Goal: Task Accomplishment & Management: Complete application form

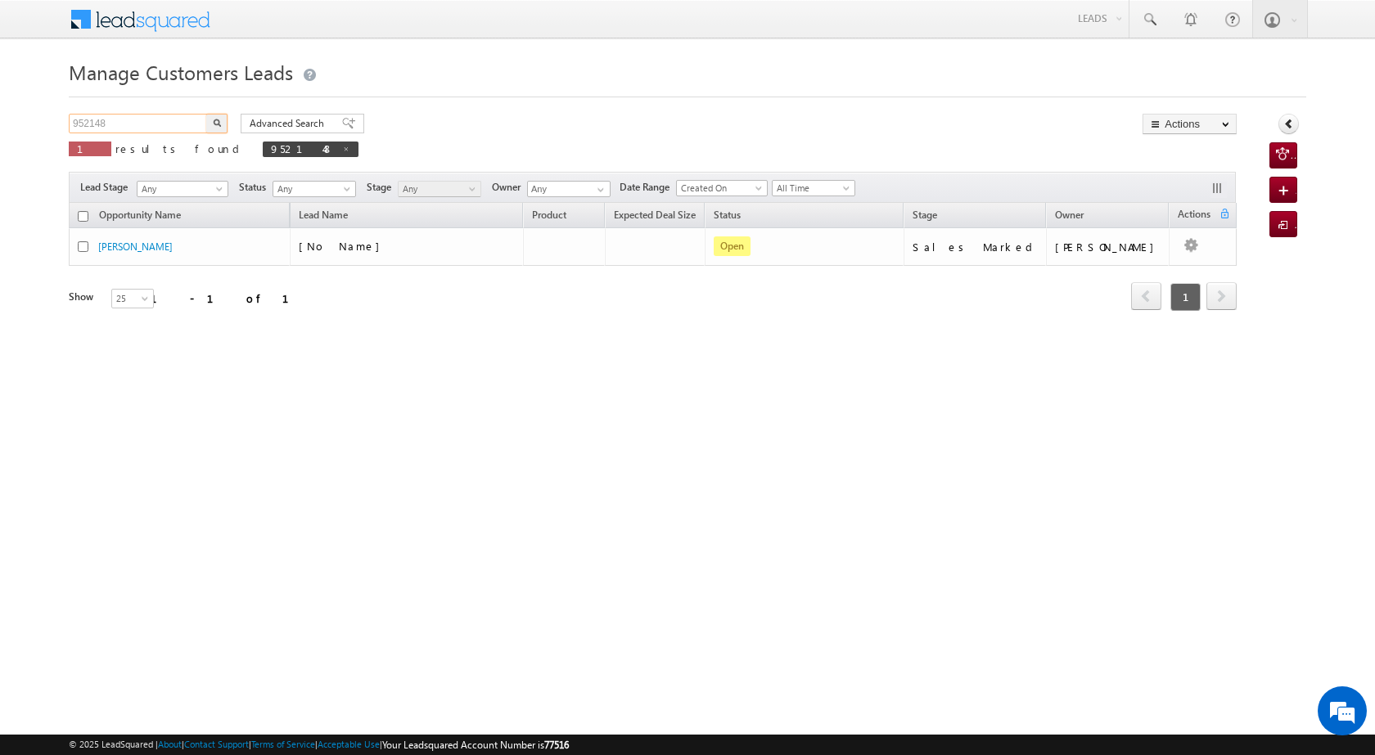
drag, startPoint x: 109, startPoint y: 122, endPoint x: 32, endPoint y: 106, distance: 78.5
click at [32, 106] on body "Menu [PERSON_NAME] [PERSON_NAME] a2@ks erve." at bounding box center [687, 232] width 1375 height 464
paste input "75"
type input "952175"
click at [214, 120] on img "button" at bounding box center [217, 123] width 8 height 8
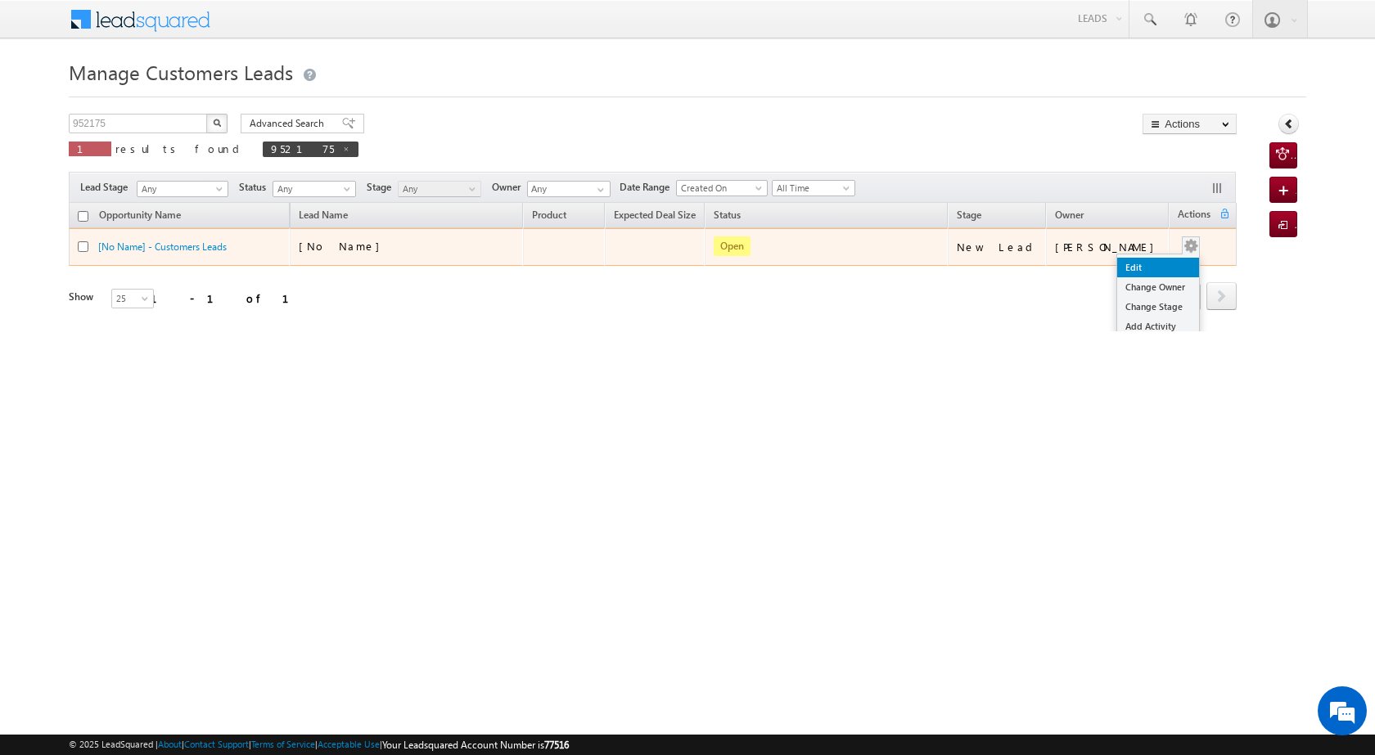
click at [1135, 268] on link "Edit" at bounding box center [1158, 268] width 82 height 20
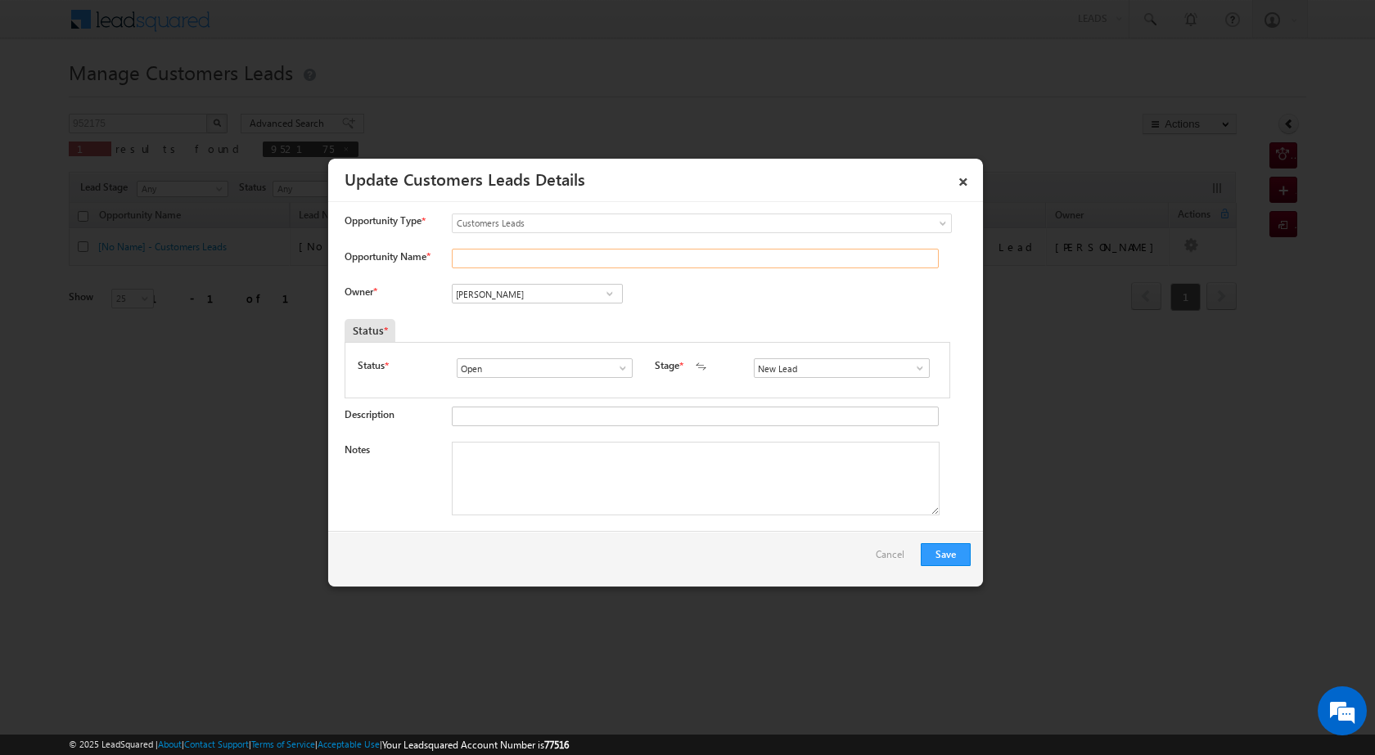
click at [486, 256] on input "Opportunity Name *" at bounding box center [695, 259] width 487 height 20
paste input "[PERSON_NAME]"
type input "[PERSON_NAME]"
click at [611, 295] on span at bounding box center [610, 293] width 16 height 13
click at [563, 381] on span "[EMAIL_ADDRESS][DOMAIN_NAME]" at bounding box center [531, 384] width 147 height 12
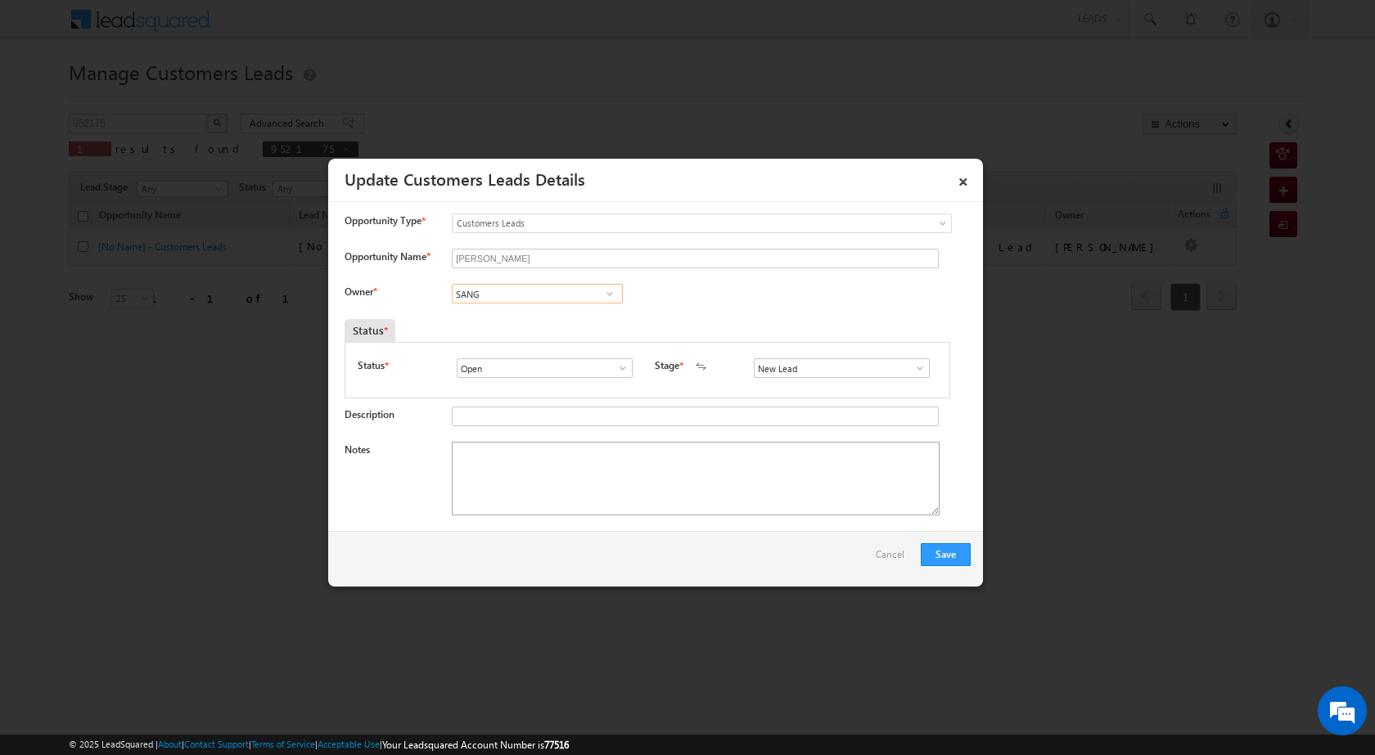
type input "[PERSON_NAME]"
click at [560, 491] on textarea "Notes" at bounding box center [696, 479] width 488 height 74
click at [912, 369] on span at bounding box center [920, 368] width 16 height 13
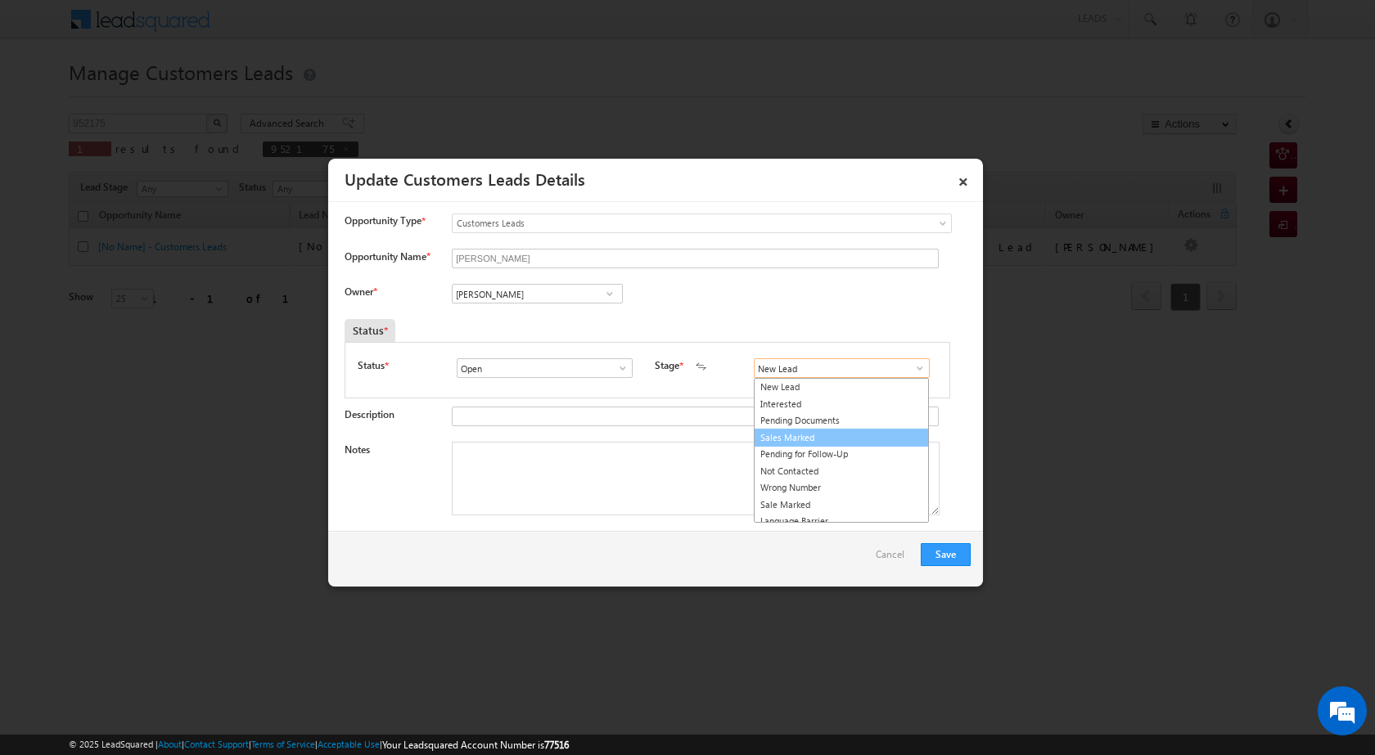
click at [858, 436] on link "Sales Marked" at bounding box center [841, 438] width 175 height 19
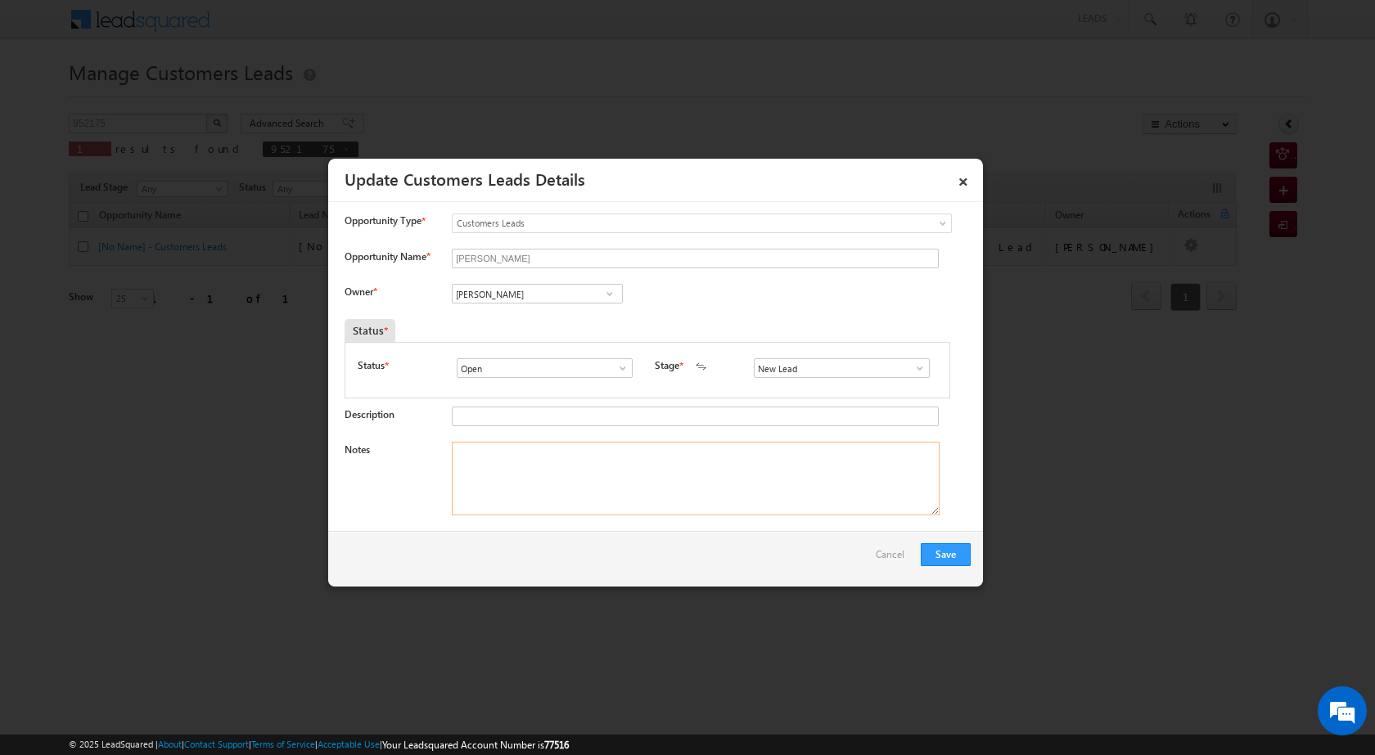
click at [692, 466] on textarea "Notes" at bounding box center [696, 479] width 488 height 74
click at [598, 454] on textarea "Notes" at bounding box center [696, 479] width 488 height 74
click at [594, 470] on textarea "Notes" at bounding box center [696, 479] width 488 height 74
paste textarea "[PERSON_NAME] angir 7 lac 9582352153 cx topup need 7 lac 110039 to [GEOGRAPHIC_…"
type textarea "[PERSON_NAME] angir 7 lac 9582352153 cx topup need 7 lac 110039 to [GEOGRAPHIC_…"
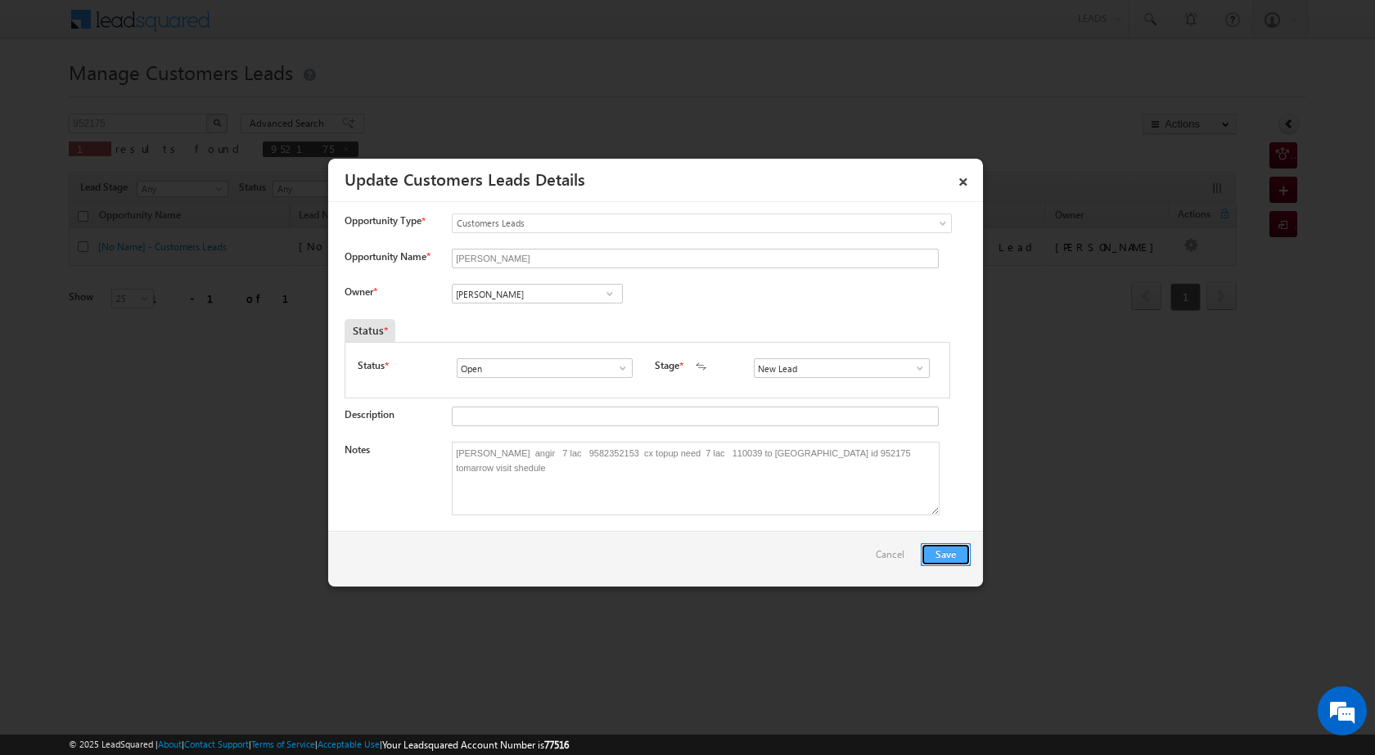
click at [954, 543] on button "Save" at bounding box center [946, 554] width 50 height 23
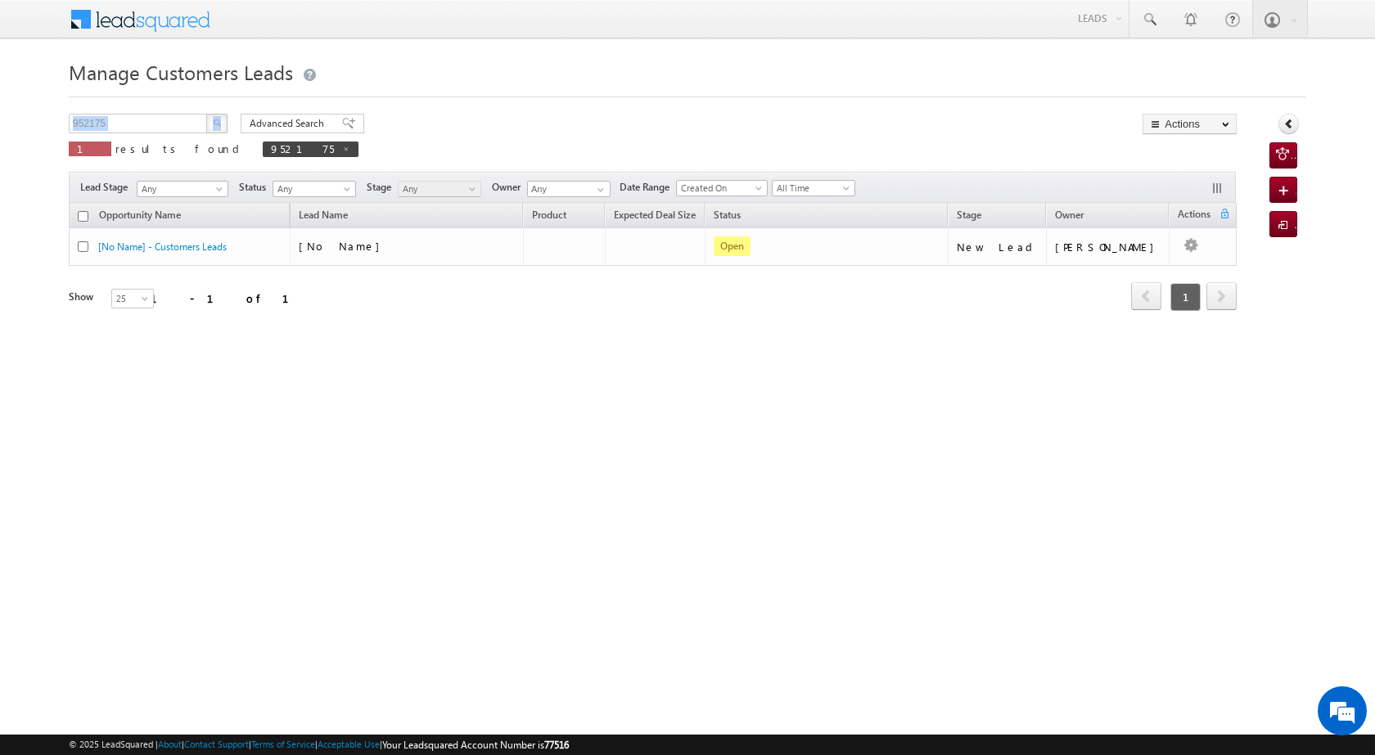
drag, startPoint x: 142, startPoint y: 111, endPoint x: 44, endPoint y: 108, distance: 98.3
click at [44, 108] on body "Menu [PERSON_NAME] [PERSON_NAME] a2@ks erve." at bounding box center [687, 232] width 1375 height 464
click at [213, 124] on img "button" at bounding box center [217, 123] width 8 height 8
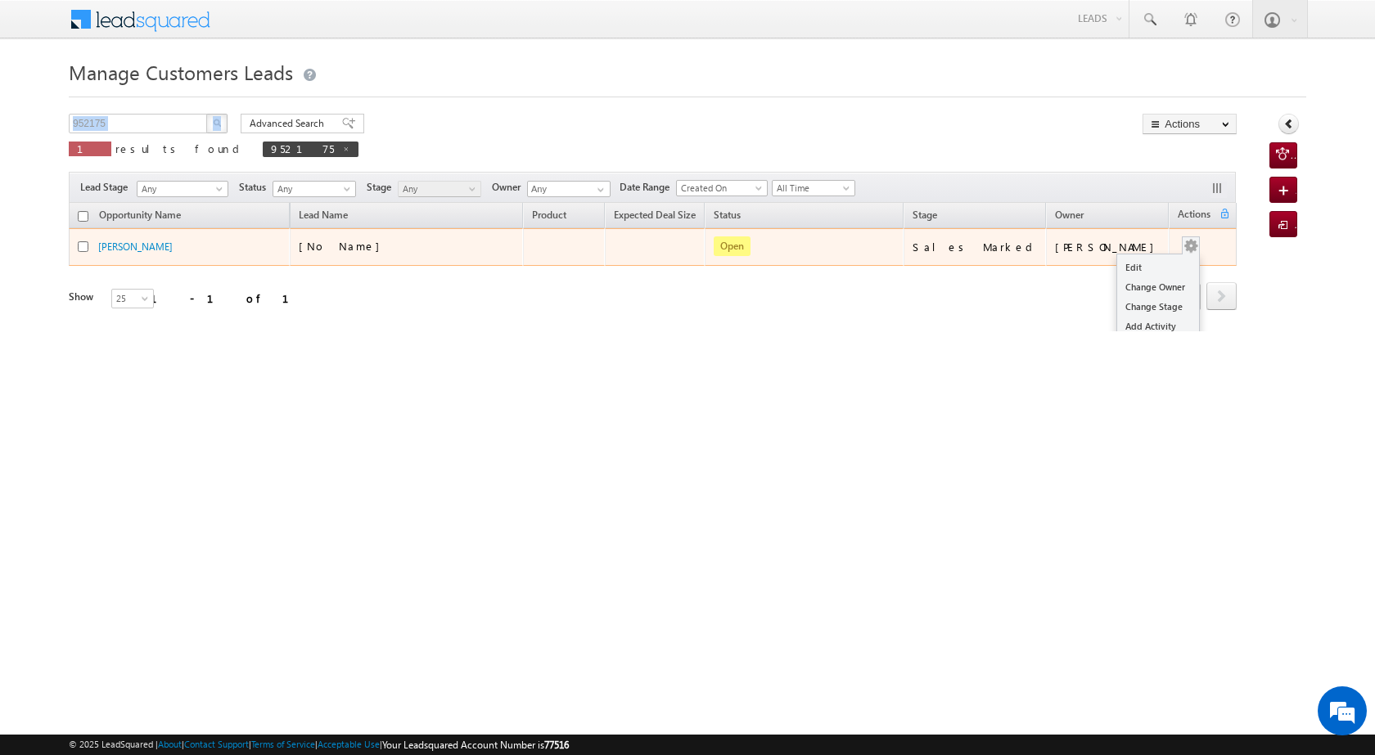
click at [1196, 250] on button "button" at bounding box center [1191, 246] width 16 height 16
click at [1151, 266] on link "Edit" at bounding box center [1158, 268] width 82 height 20
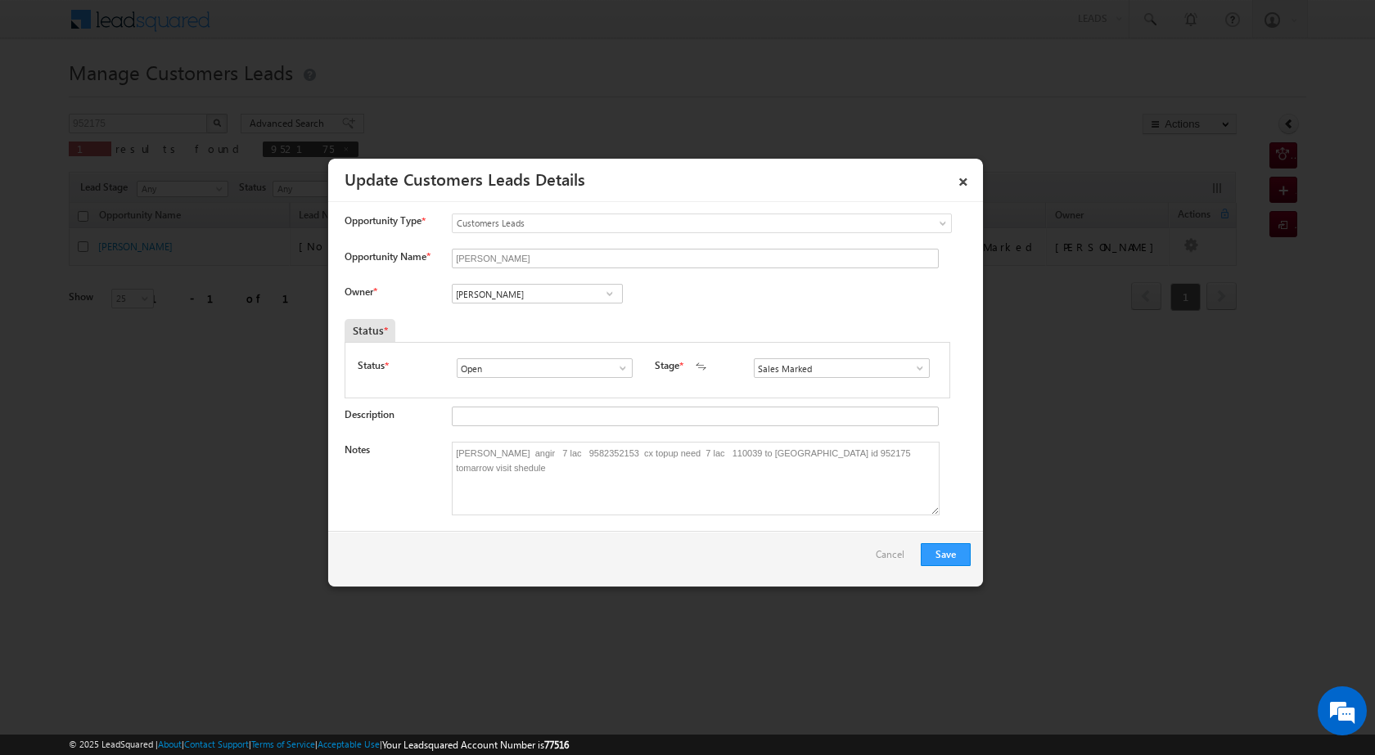
click at [609, 293] on span at bounding box center [610, 293] width 16 height 13
type input "S"
click at [528, 339] on link "Saiyyad [PERSON_NAME] [PERSON_NAME][EMAIL_ADDRESS][DOMAIN_NAME]" at bounding box center [537, 348] width 171 height 31
type input "Saiyyad [PERSON_NAME]"
click at [952, 555] on button "Save" at bounding box center [946, 554] width 50 height 23
